Goal: Information Seeking & Learning: Learn about a topic

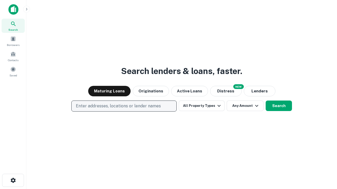
click at [124, 106] on p "Enter addresses, locations or lender names" at bounding box center [118, 106] width 85 height 6
type input "**********"
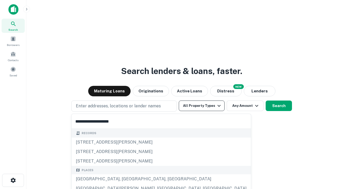
click at [126, 179] on div "[GEOGRAPHIC_DATA], [GEOGRAPHIC_DATA], [GEOGRAPHIC_DATA]" at bounding box center [161, 179] width 179 height 9
click at [202, 106] on button "All Property Types" at bounding box center [202, 106] width 46 height 11
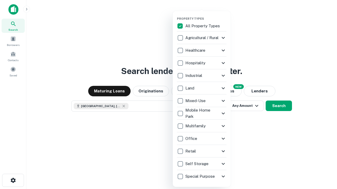
click at [206, 15] on button "button" at bounding box center [206, 15] width 58 height 0
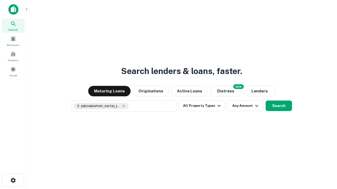
scroll to position [8, 0]
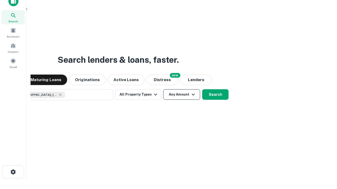
click at [163, 89] on button "Any Amount" at bounding box center [181, 94] width 37 height 11
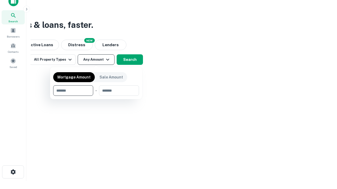
type input "*******"
click at [96, 96] on button "button" at bounding box center [96, 96] width 86 height 0
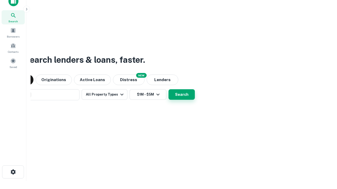
click at [168, 89] on button "Search" at bounding box center [181, 94] width 26 height 11
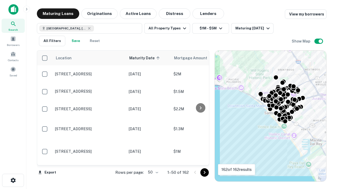
click at [152, 173] on body "Search Borrowers Contacts Saved Maturing Loans Originations Active Loans Distre…" at bounding box center [168, 94] width 337 height 189
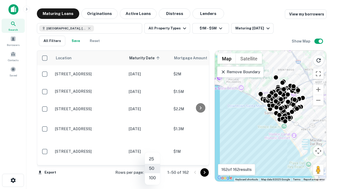
click at [152, 159] on li "25" at bounding box center [152, 159] width 15 height 9
